Goal: Task Accomplishment & Management: Use online tool/utility

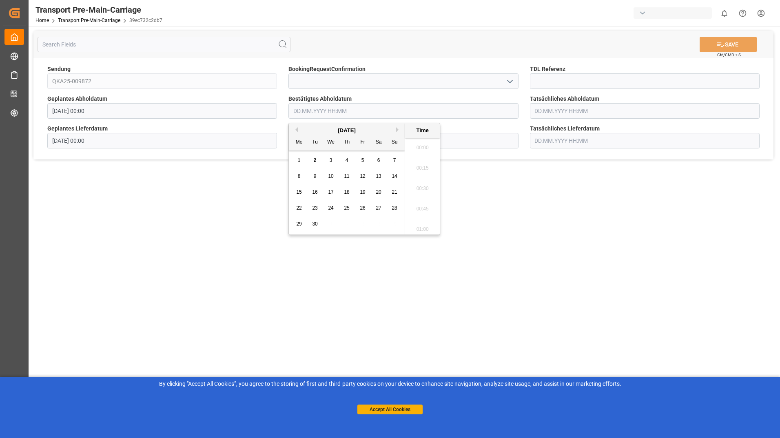
click at [389, 110] on input "text" at bounding box center [403, 110] width 230 height 15
click at [299, 173] on span "8" at bounding box center [299, 176] width 3 height 6
type input "[DATE] 00:00"
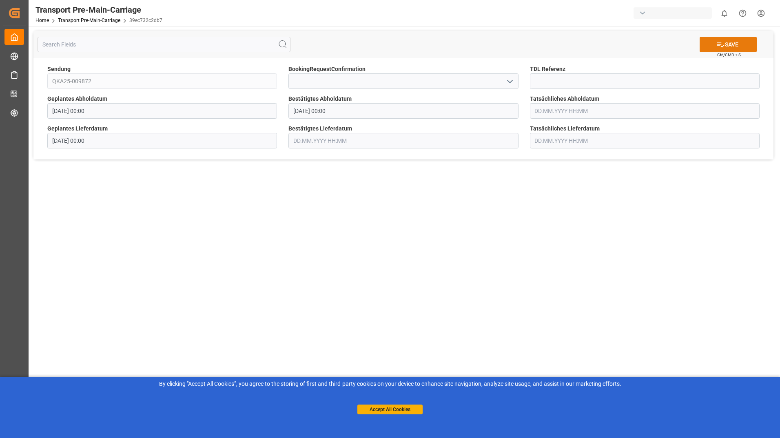
click at [744, 39] on button "SAVE" at bounding box center [727, 44] width 57 height 15
click at [370, 113] on input "text" at bounding box center [403, 110] width 230 height 15
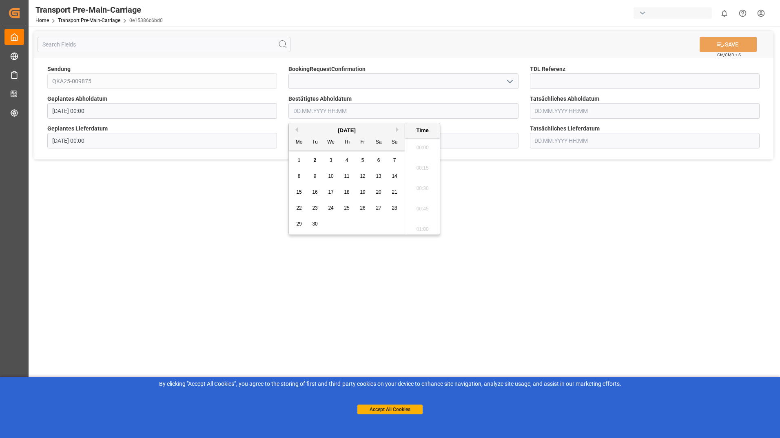
scroll to position [859, 0]
click at [302, 175] on div "8" at bounding box center [299, 177] width 10 height 10
type input "[DATE] 00:00"
click at [733, 42] on button "SAVE" at bounding box center [727, 44] width 57 height 15
